Goal: Find specific page/section: Find specific page/section

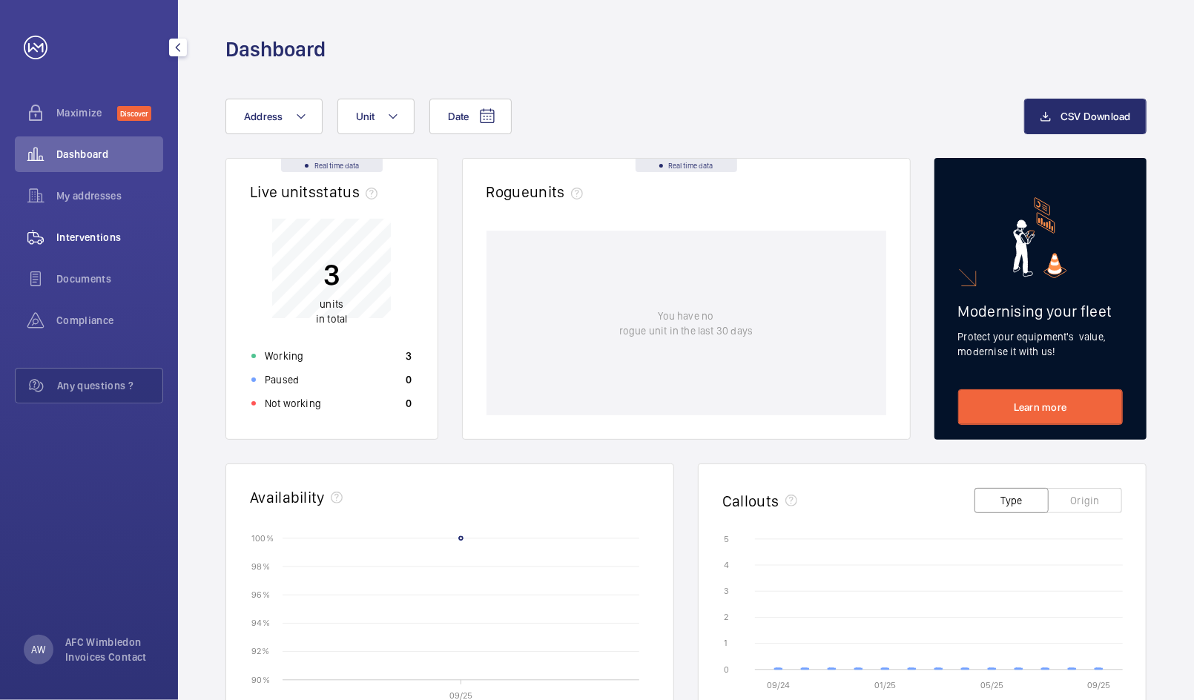
click at [76, 235] on span "Interventions" at bounding box center [109, 237] width 107 height 15
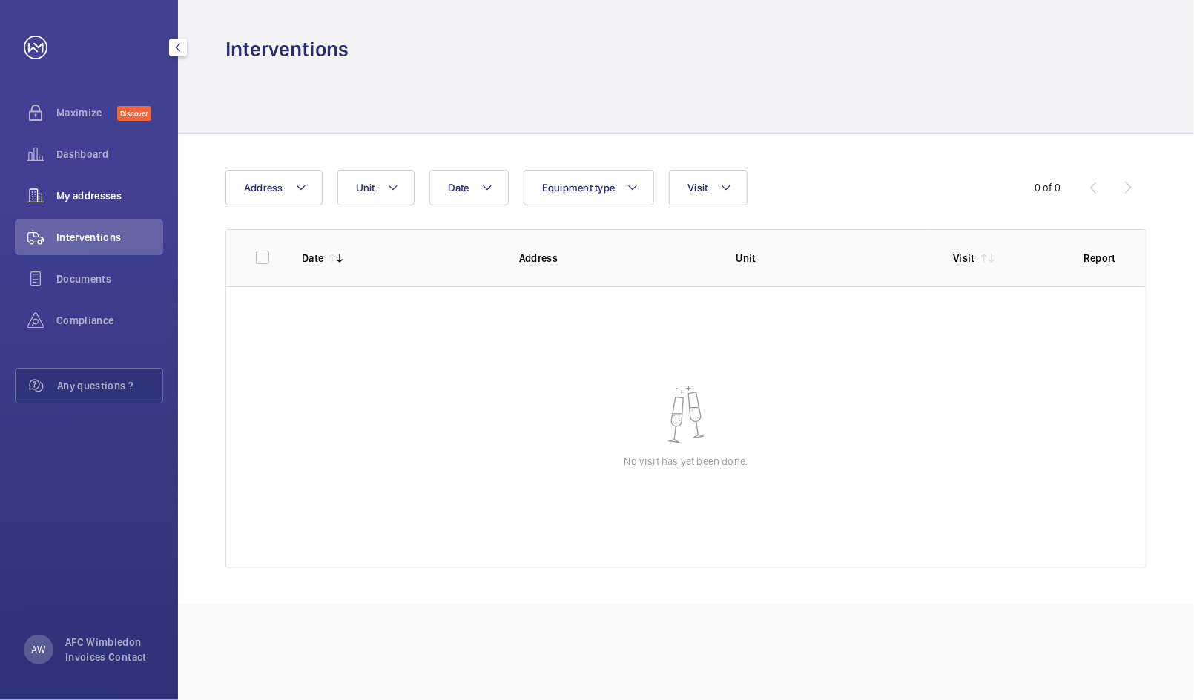
click at [65, 191] on span "My addresses" at bounding box center [109, 195] width 107 height 15
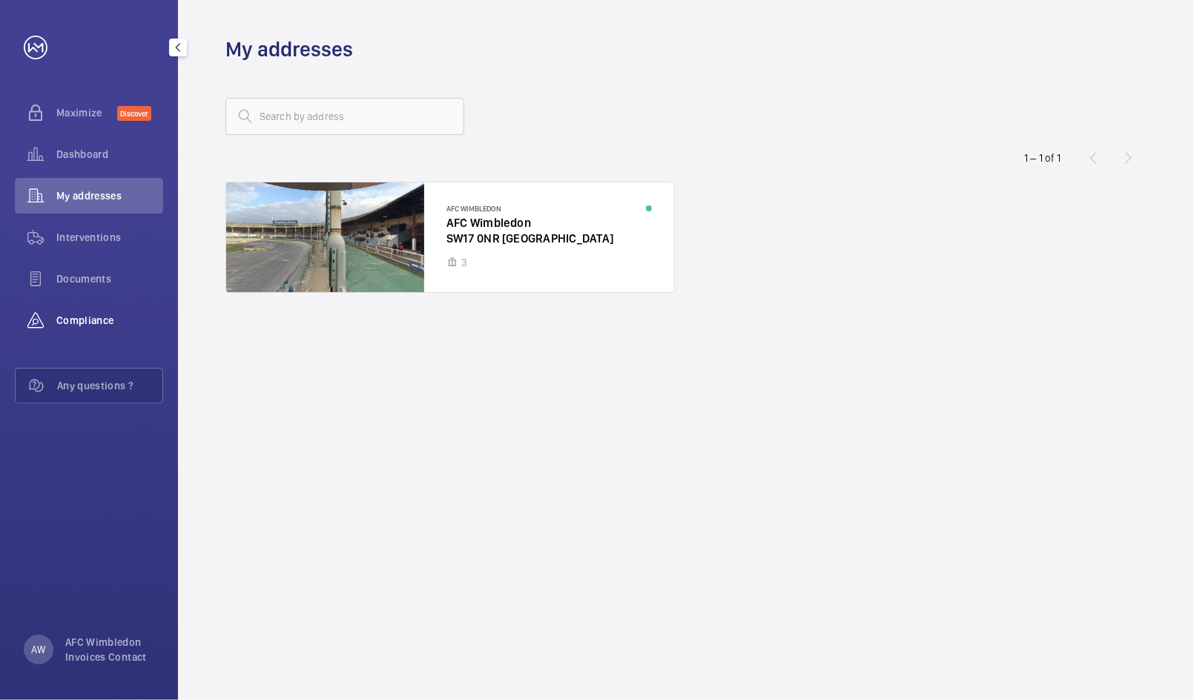
click at [97, 307] on div "Compliance" at bounding box center [89, 321] width 148 height 36
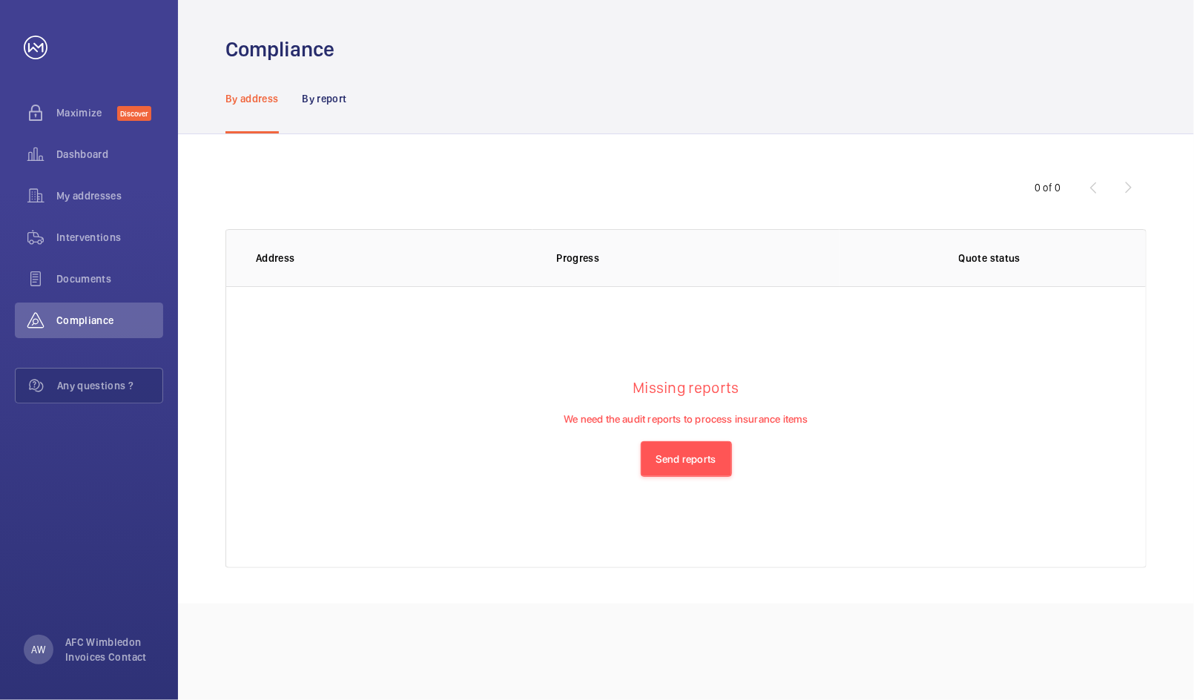
click at [191, 57] on div "Compliance" at bounding box center [686, 31] width 1016 height 63
click at [182, 51] on div "Compliance" at bounding box center [686, 31] width 1016 height 63
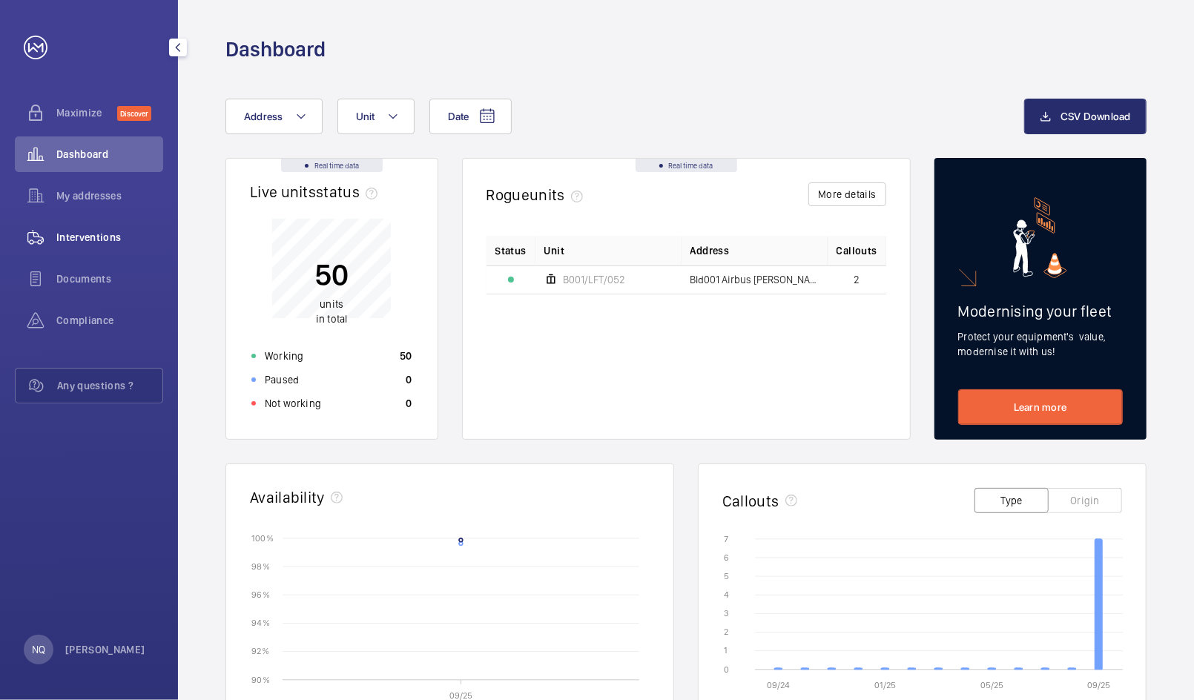
click at [78, 244] on span "Interventions" at bounding box center [109, 237] width 107 height 15
